Goal: Register for event/course

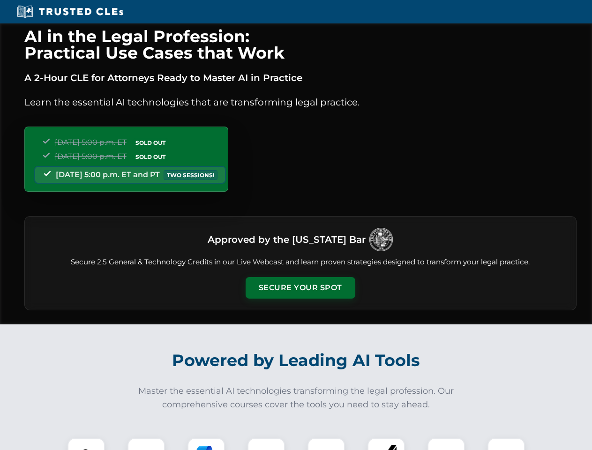
click at [300, 288] on button "Secure Your Spot" at bounding box center [301, 288] width 110 height 22
click at [86, 444] on img at bounding box center [86, 456] width 27 height 27
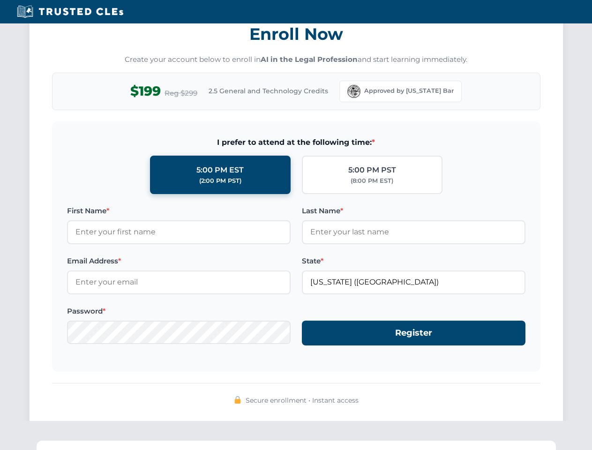
scroll to position [920, 0]
